Goal: Task Accomplishment & Management: Complete application form

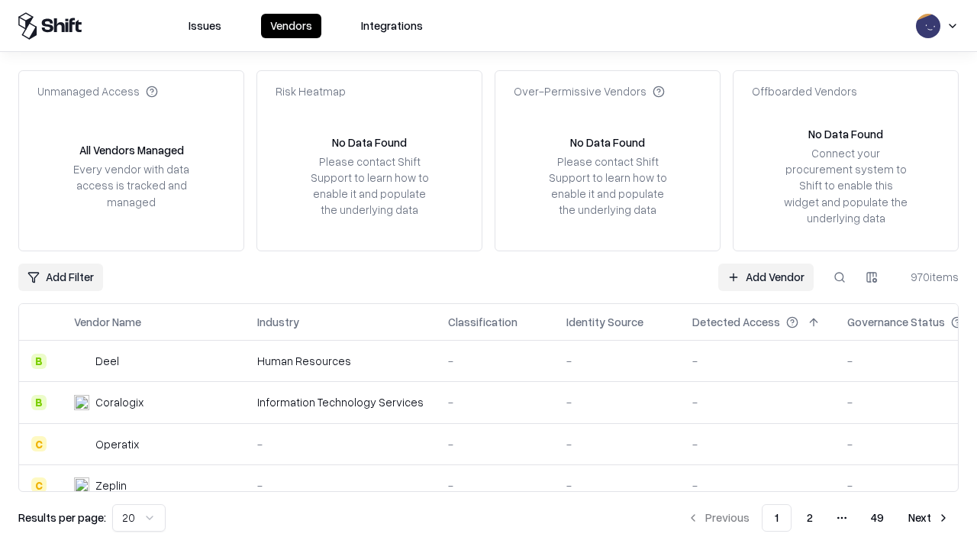
click at [766, 276] on link "Add Vendor" at bounding box center [765, 276] width 95 height 27
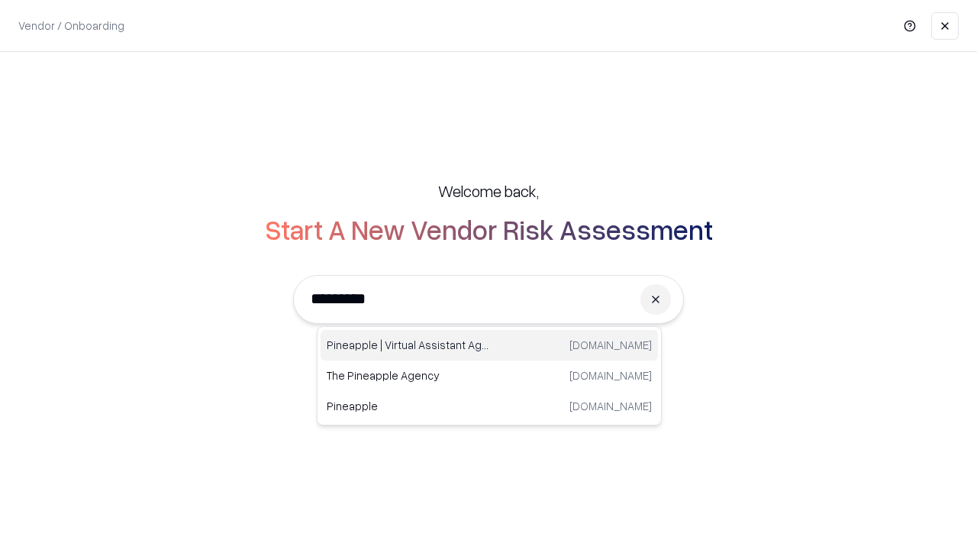
click at [489, 345] on div "Pineapple | Virtual Assistant Agency [DOMAIN_NAME]" at bounding box center [489, 345] width 337 height 31
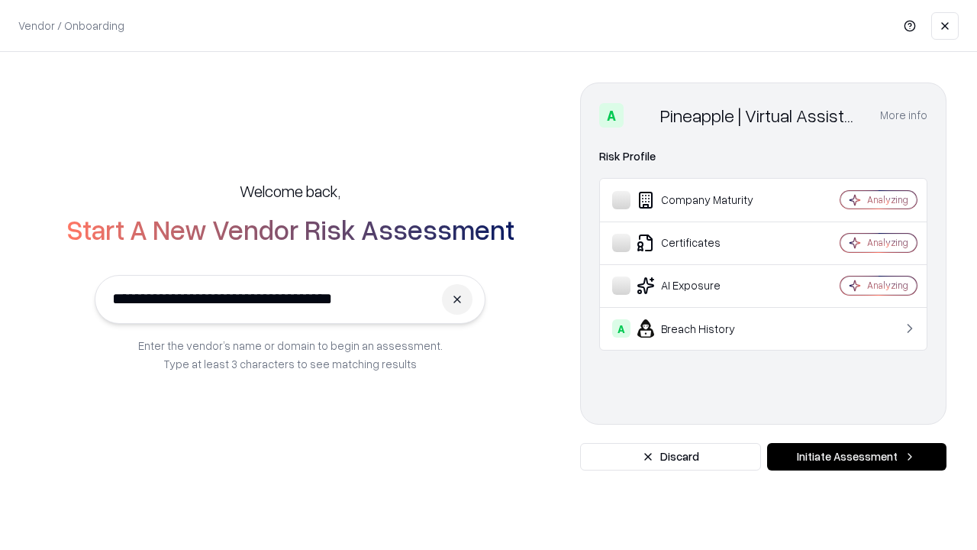
type input "**********"
click at [856, 456] on button "Initiate Assessment" at bounding box center [856, 456] width 179 height 27
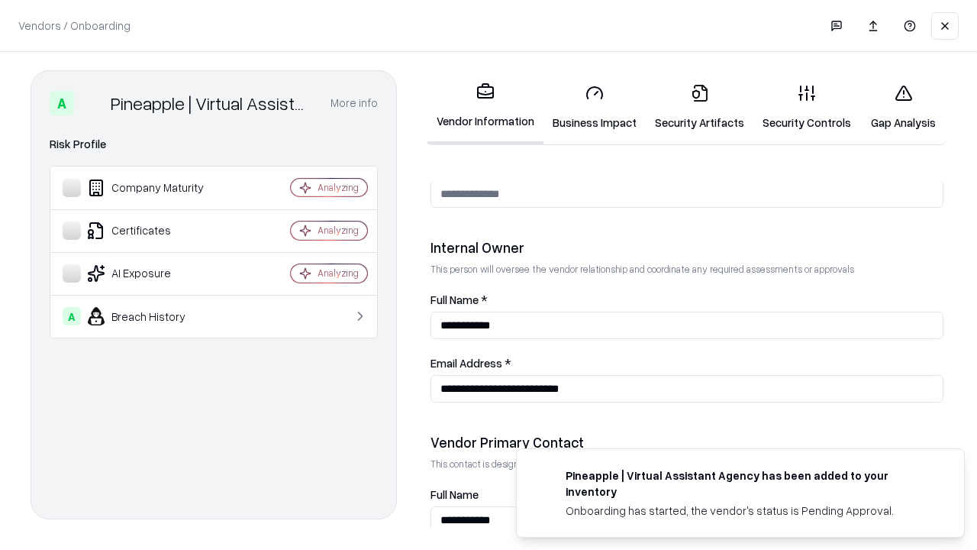
scroll to position [791, 0]
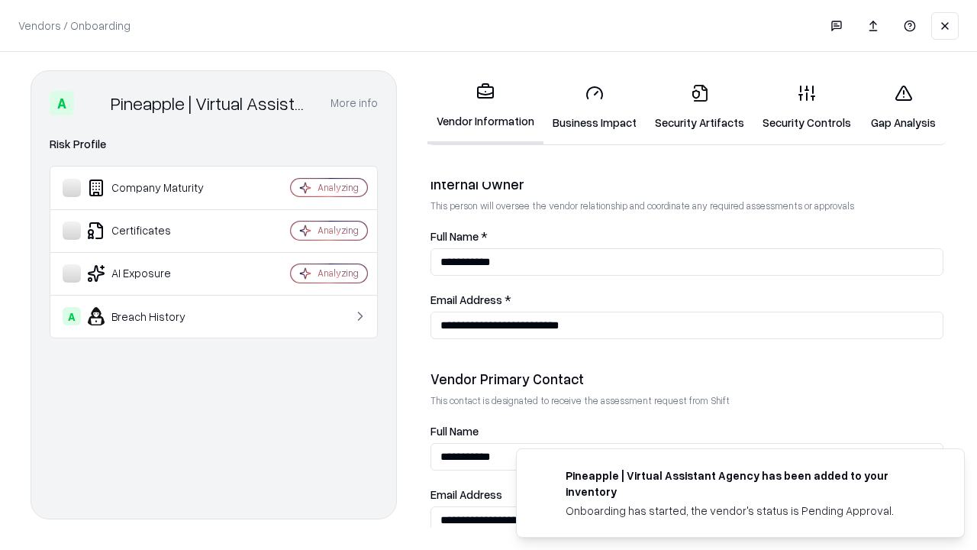
click at [595, 107] on link "Business Impact" at bounding box center [594, 107] width 102 height 71
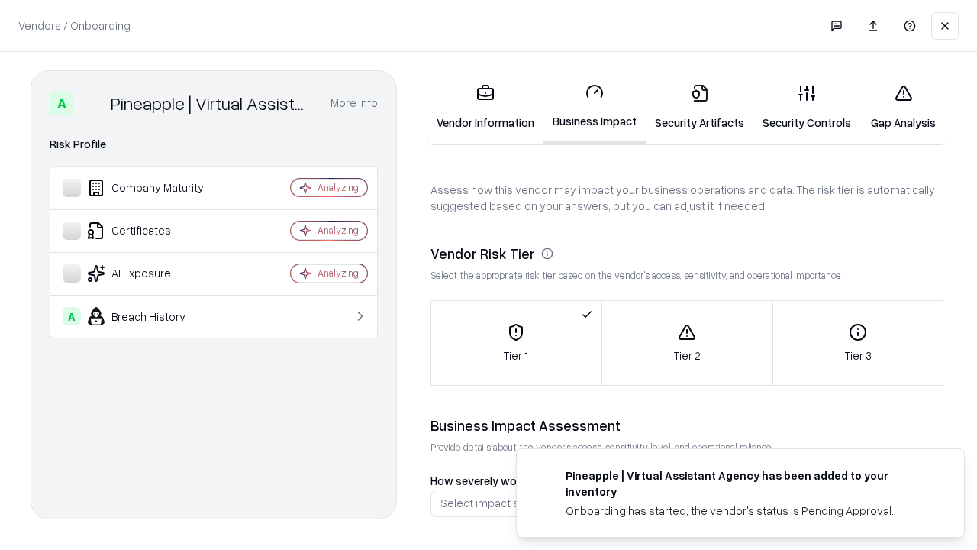
click at [699, 107] on link "Security Artifacts" at bounding box center [700, 107] width 108 height 71
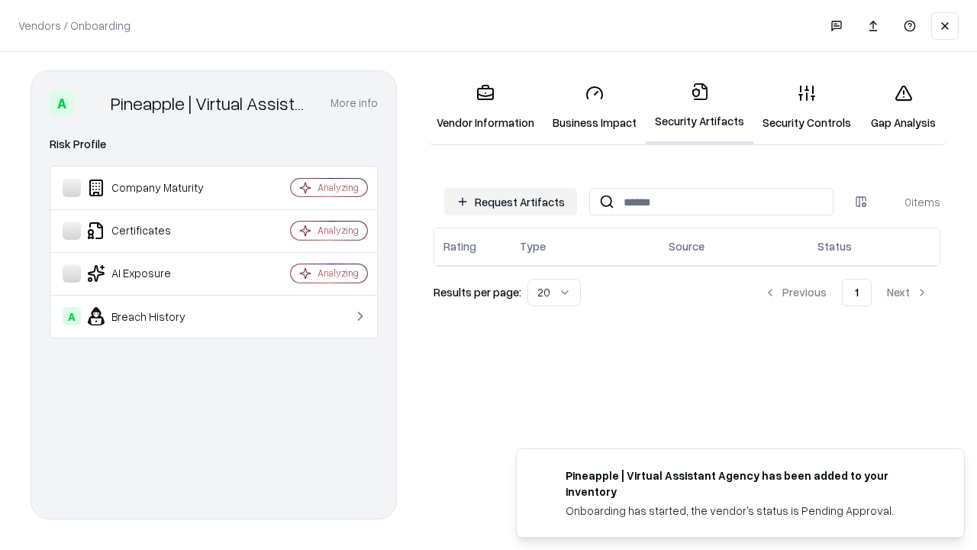
click at [511, 201] on button "Request Artifacts" at bounding box center [510, 201] width 133 height 27
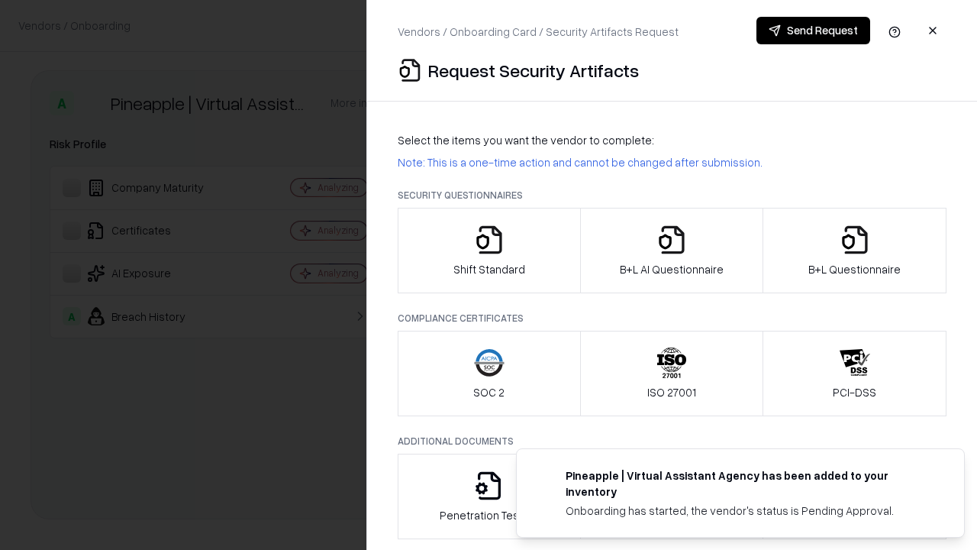
click at [488, 250] on icon "button" at bounding box center [489, 239] width 31 height 31
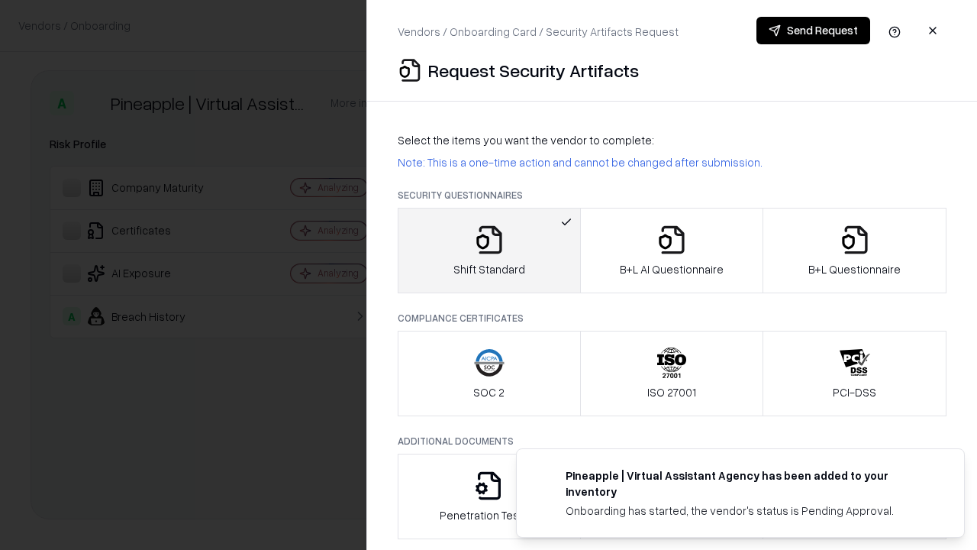
click at [813, 31] on button "Send Request" at bounding box center [813, 30] width 114 height 27
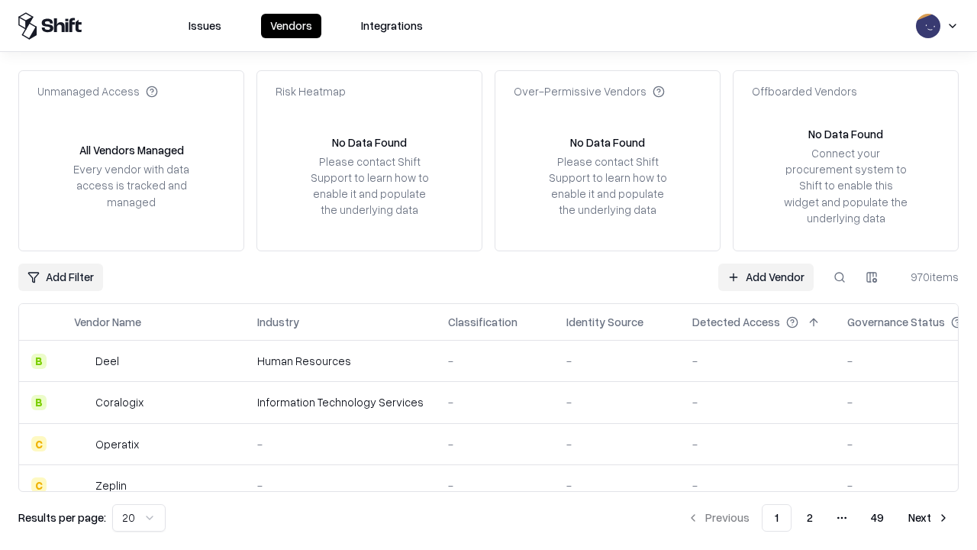
click at [840, 276] on button at bounding box center [839, 276] width 27 height 27
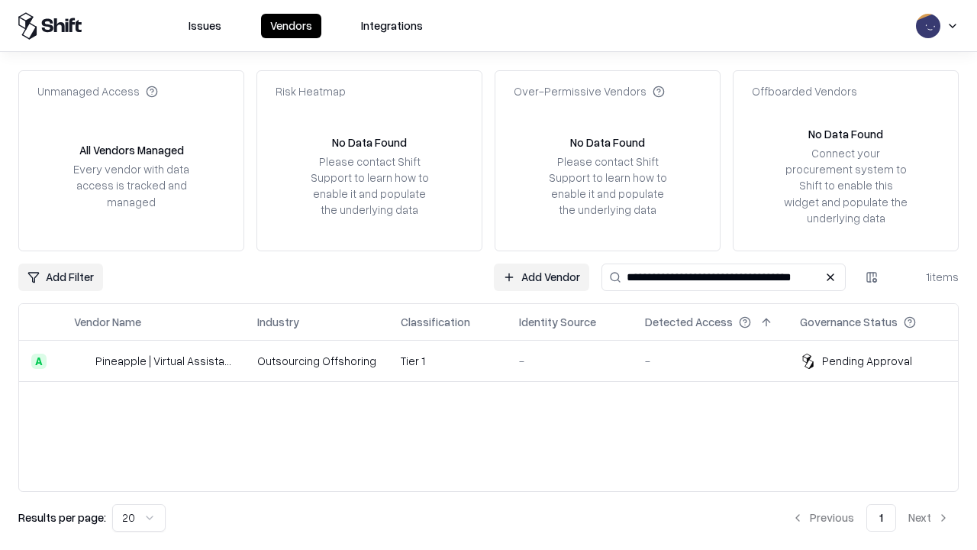
type input "**********"
click at [498, 360] on td "Tier 1" at bounding box center [447, 360] width 118 height 41
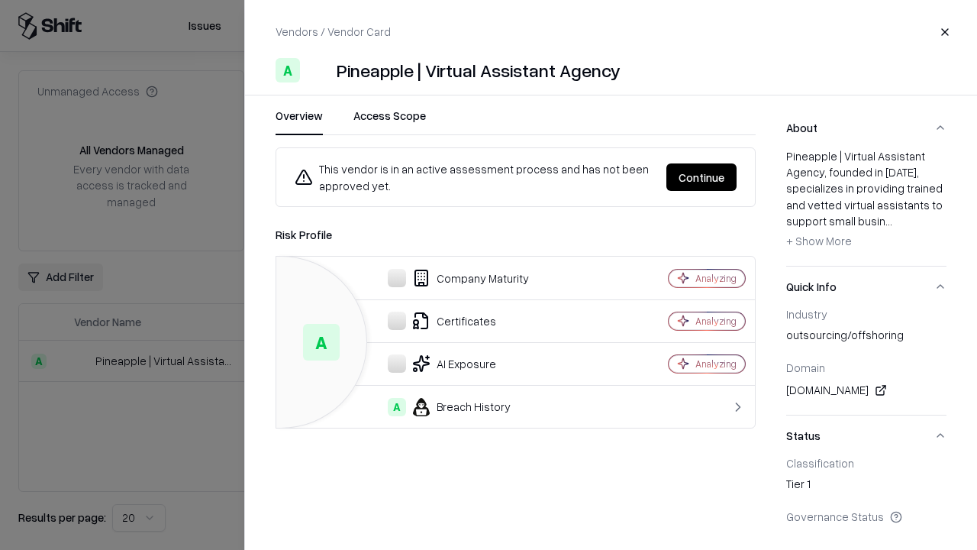
click at [701, 177] on button "Continue" at bounding box center [701, 176] width 70 height 27
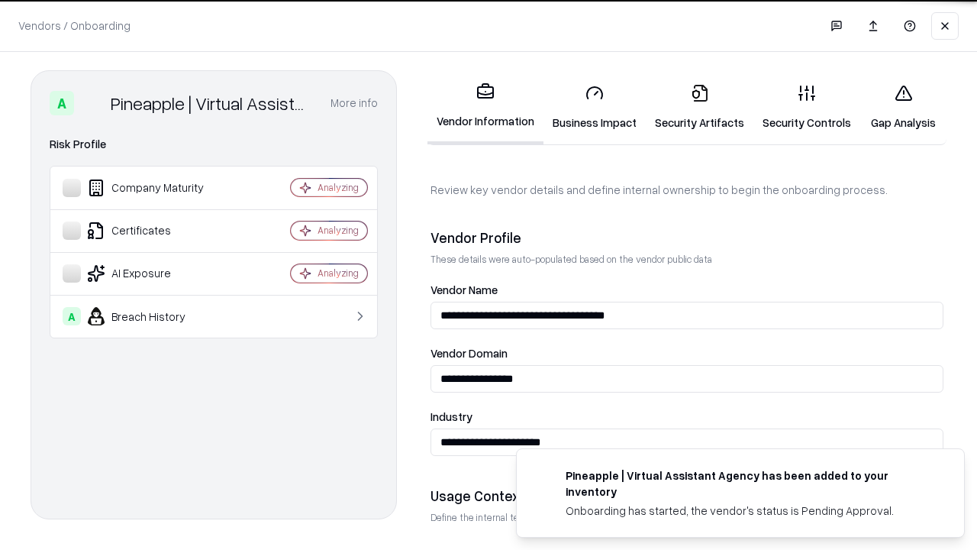
click at [699, 107] on link "Security Artifacts" at bounding box center [700, 107] width 108 height 71
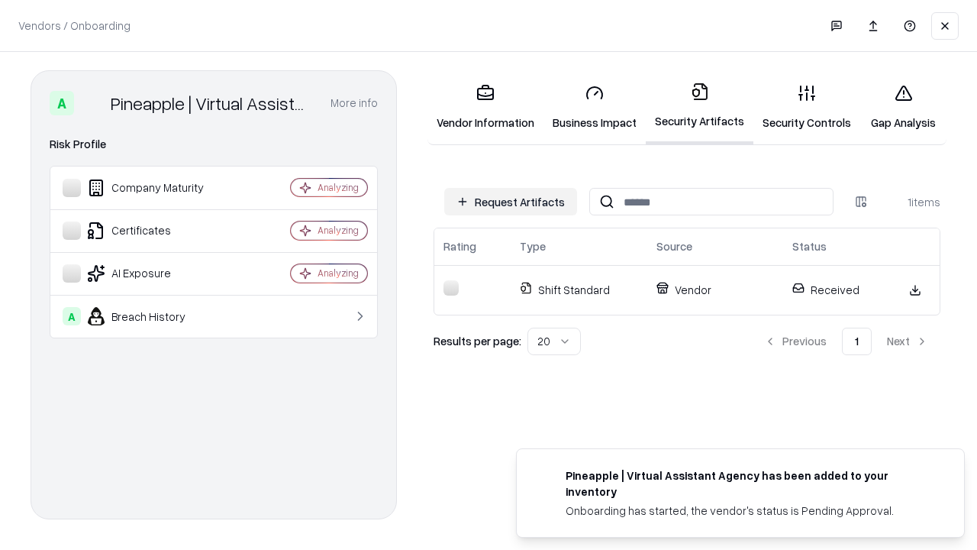
click at [903, 107] on link "Gap Analysis" at bounding box center [903, 107] width 86 height 71
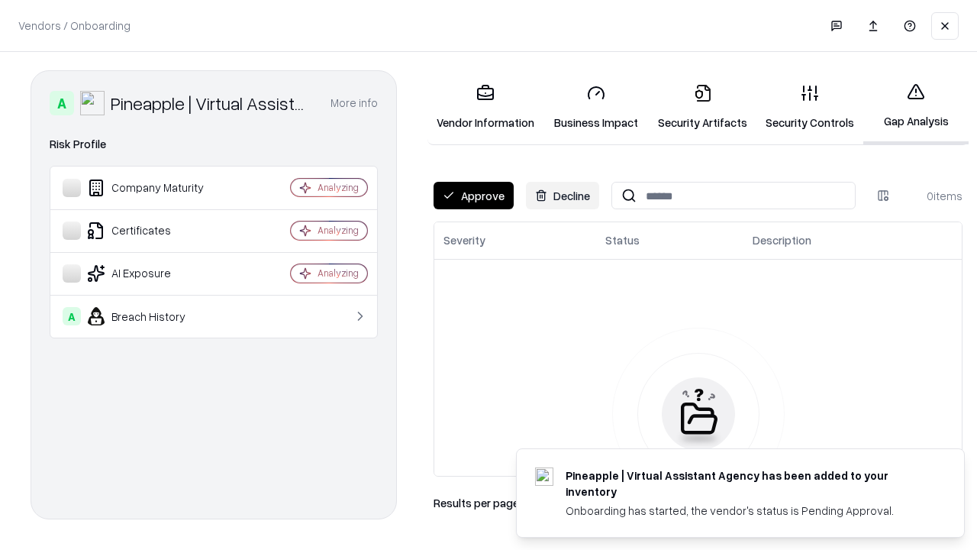
click at [473, 195] on button "Approve" at bounding box center [474, 195] width 80 height 27
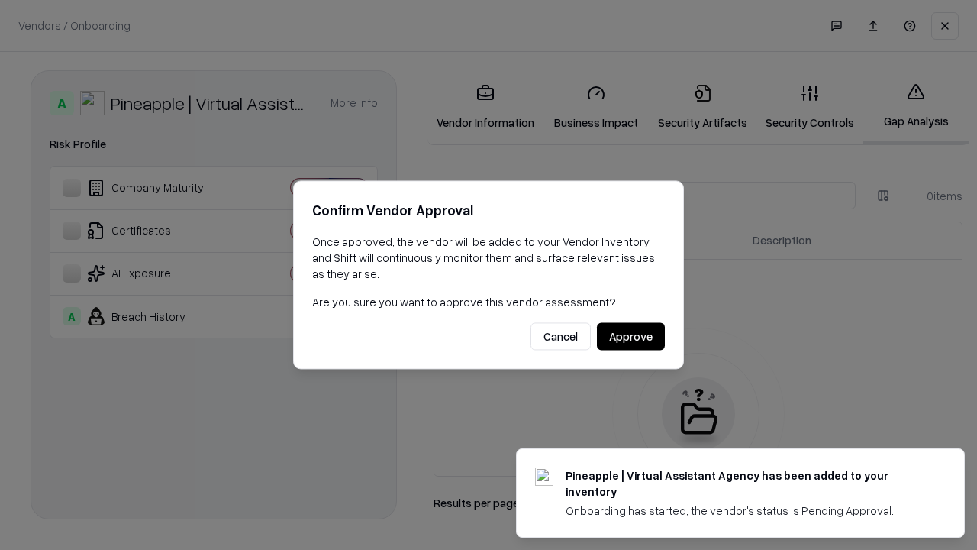
click at [630, 336] on button "Approve" at bounding box center [631, 336] width 68 height 27
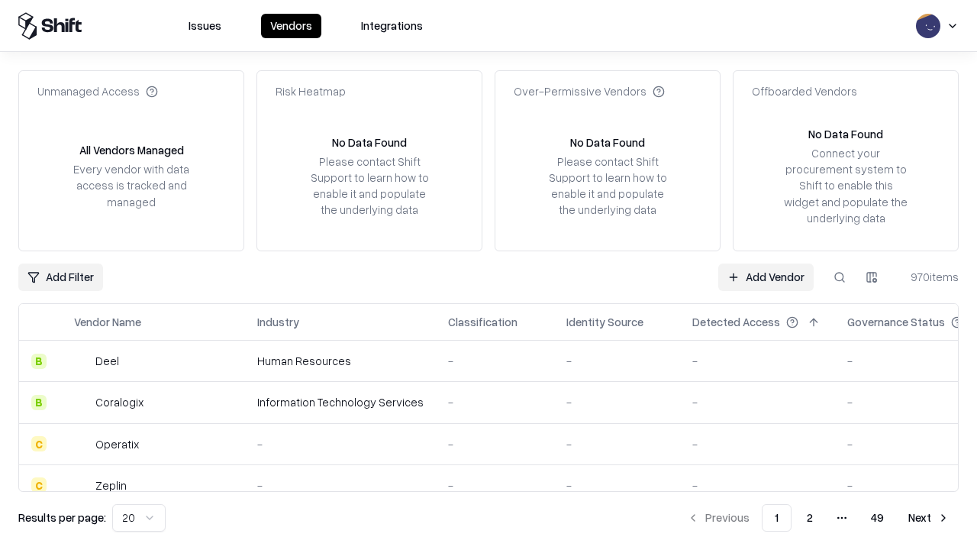
type input "**********"
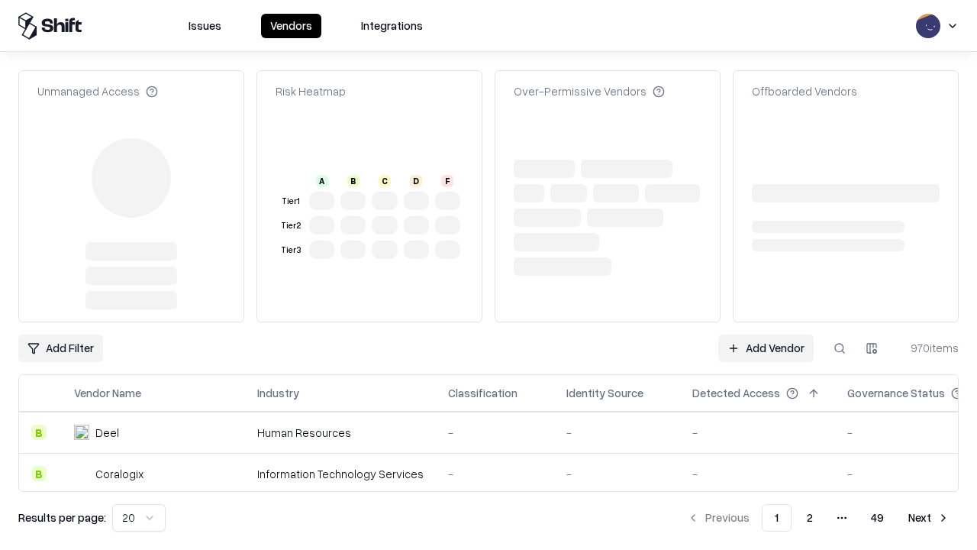
click at [766, 334] on link "Add Vendor" at bounding box center [765, 347] width 95 height 27
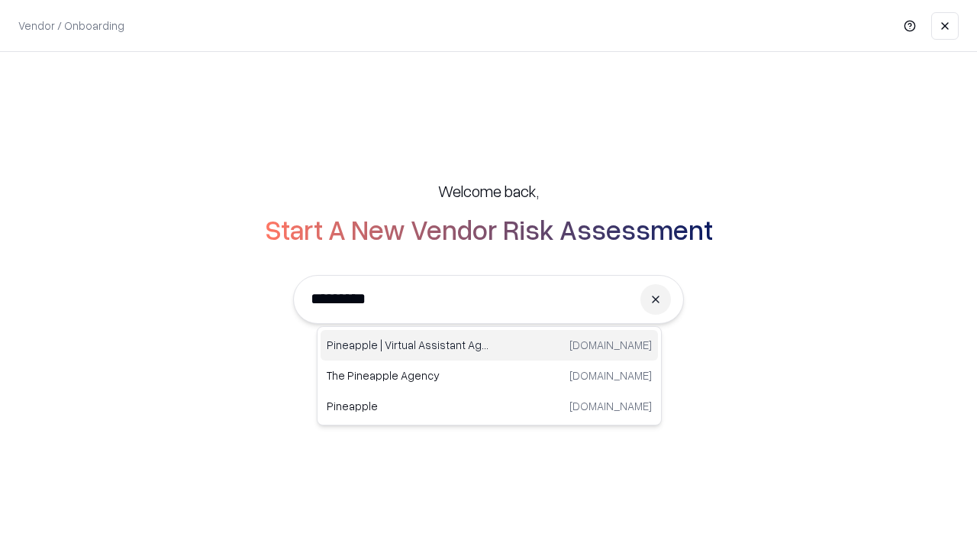
click at [489, 345] on div "Pineapple | Virtual Assistant Agency [DOMAIN_NAME]" at bounding box center [489, 345] width 337 height 31
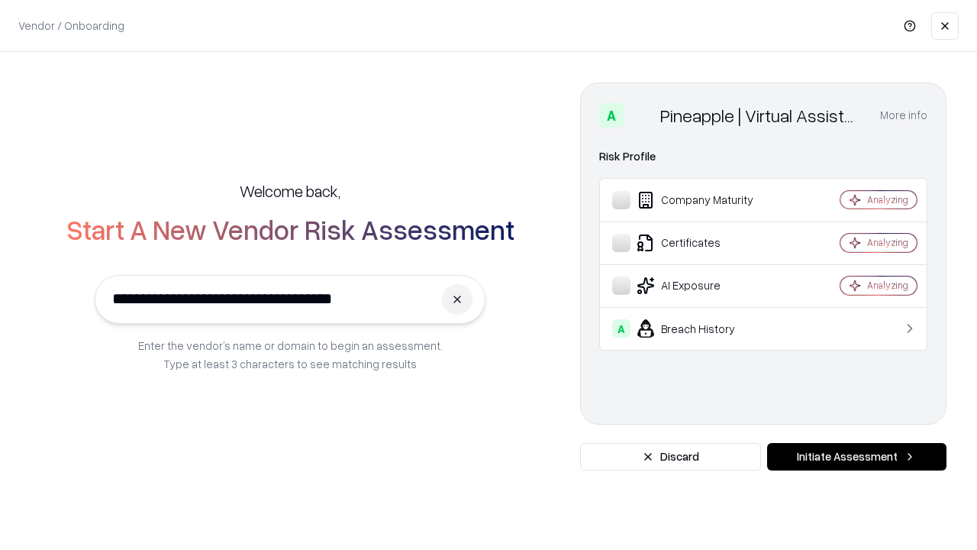
type input "**********"
click at [856, 456] on button "Initiate Assessment" at bounding box center [856, 456] width 179 height 27
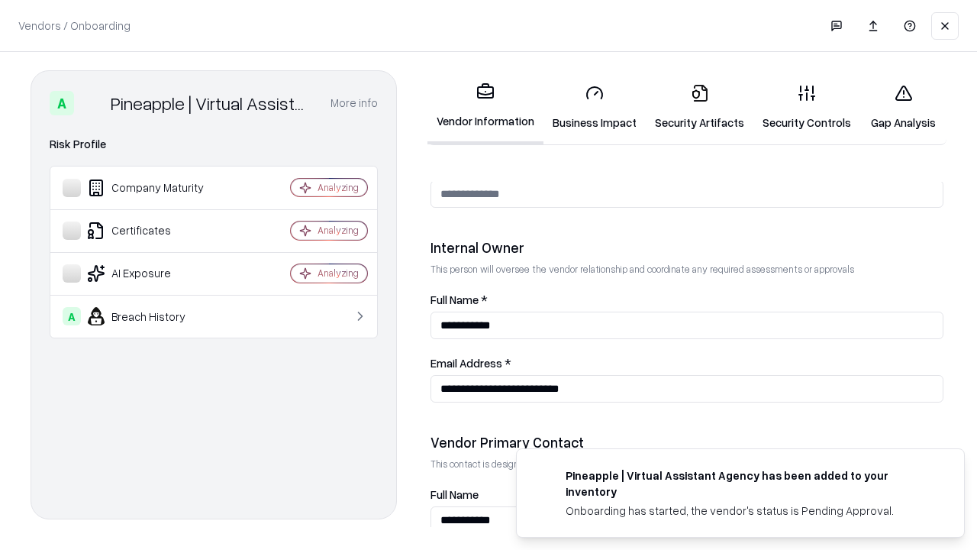
scroll to position [791, 0]
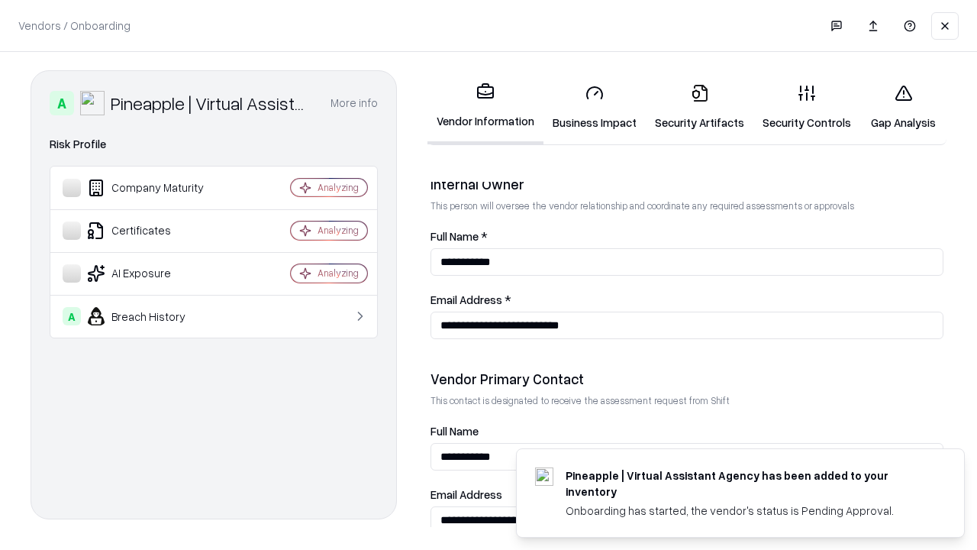
click at [903, 107] on link "Gap Analysis" at bounding box center [903, 107] width 86 height 71
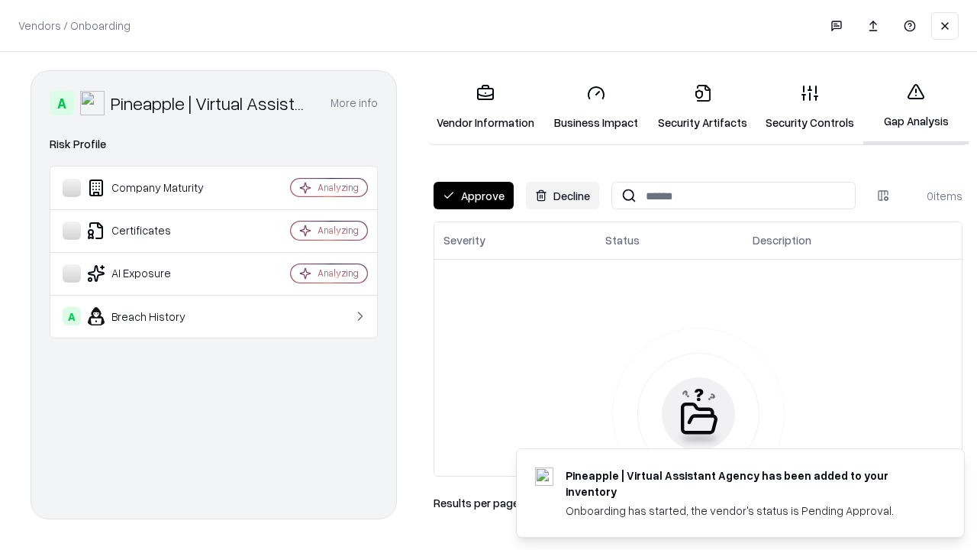
click at [473, 195] on button "Approve" at bounding box center [474, 195] width 80 height 27
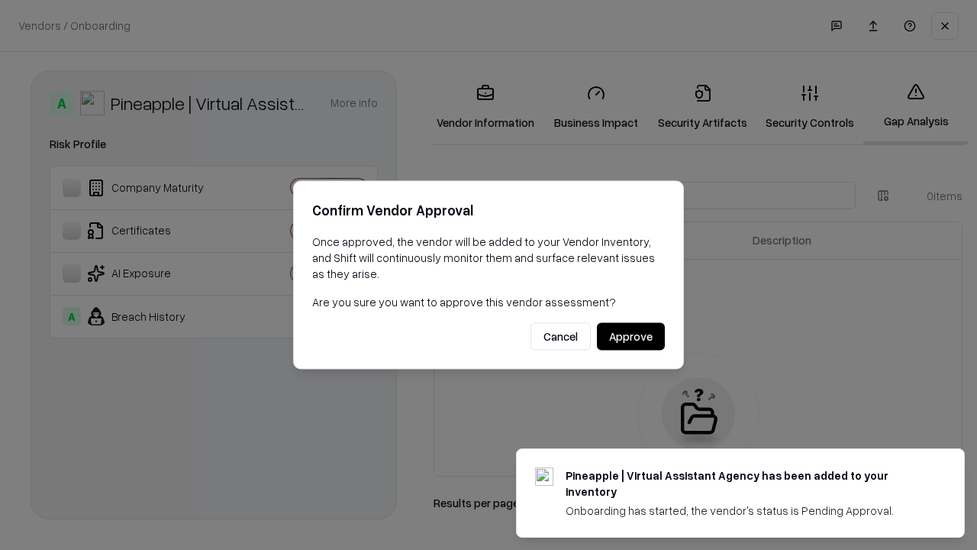
click at [630, 336] on button "Approve" at bounding box center [631, 336] width 68 height 27
